Goal: Information Seeking & Learning: Understand process/instructions

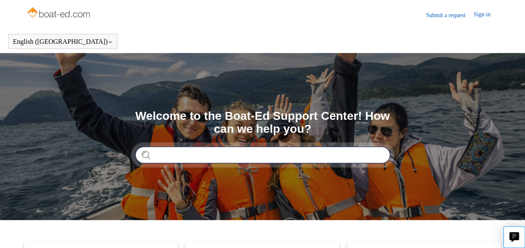
click at [245, 156] on input "Search" at bounding box center [262, 154] width 255 height 17
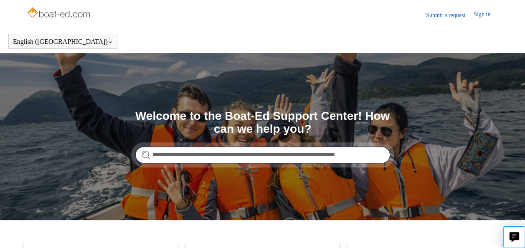
type input "**********"
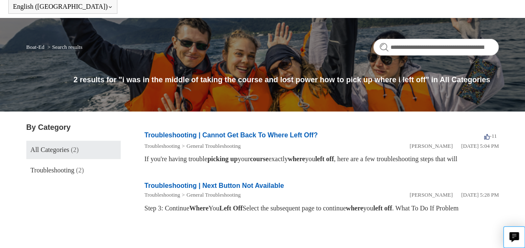
scroll to position [82, 0]
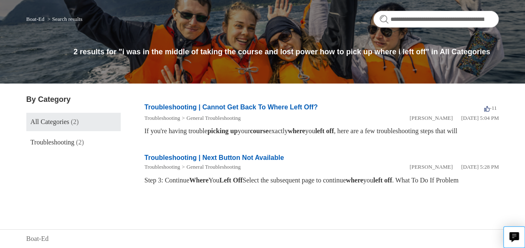
click at [229, 127] on em "picking" at bounding box center [217, 130] width 21 height 7
click at [238, 103] on link "Troubleshooting | Cannot Get Back To Where Left Off?" at bounding box center [230, 106] width 173 height 7
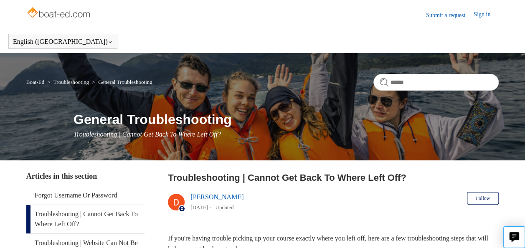
click at [482, 15] on link "Sign in" at bounding box center [485, 15] width 25 height 10
click at [74, 16] on img at bounding box center [59, 13] width 66 height 17
